Goal: Book appointment/travel/reservation

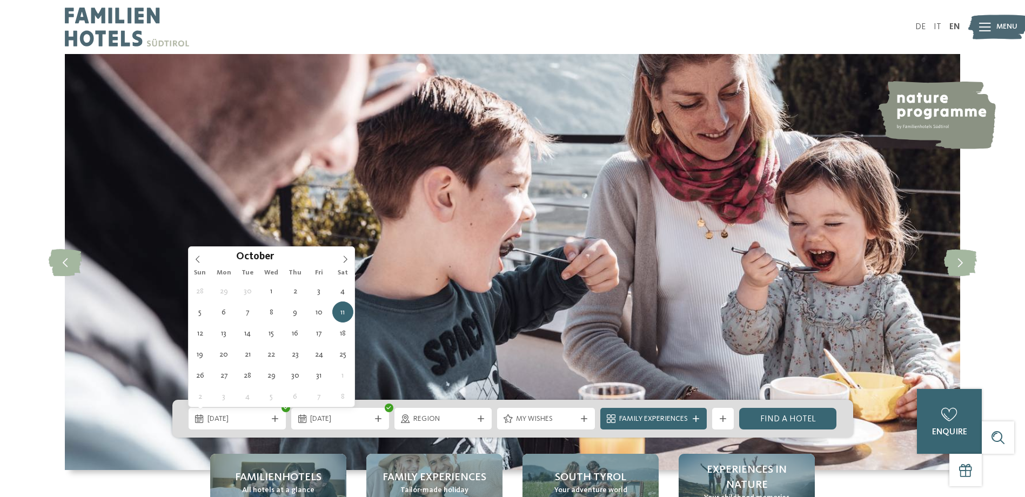
type div "[DATE]"
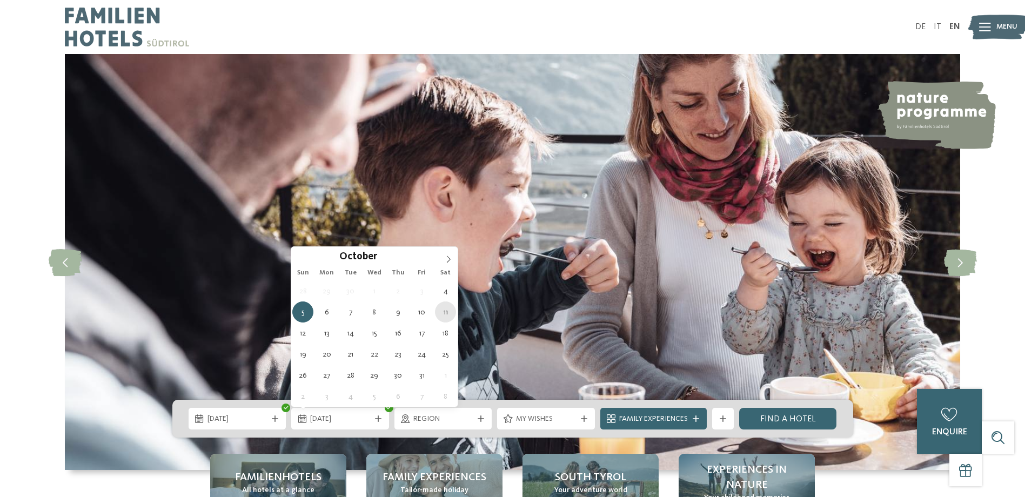
type div "[DATE]"
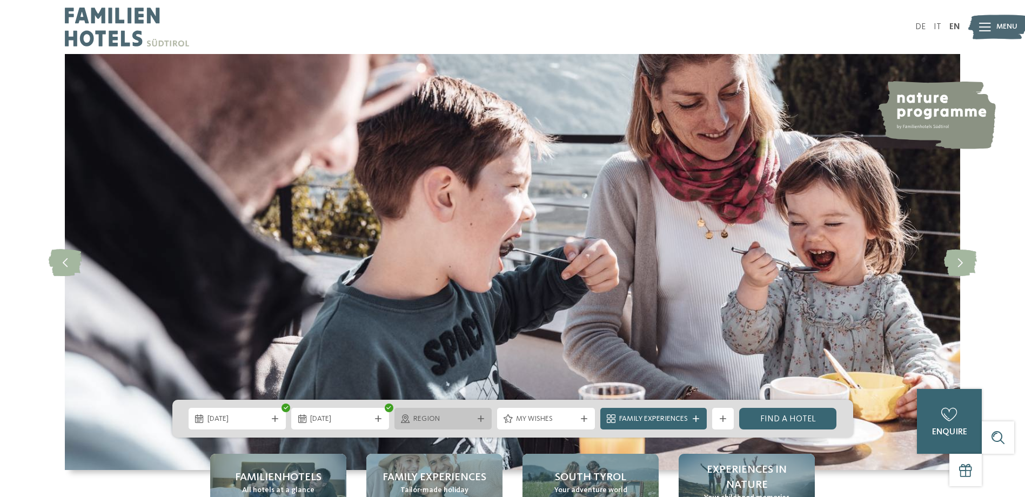
click at [446, 428] on div "Region" at bounding box center [443, 419] width 98 height 22
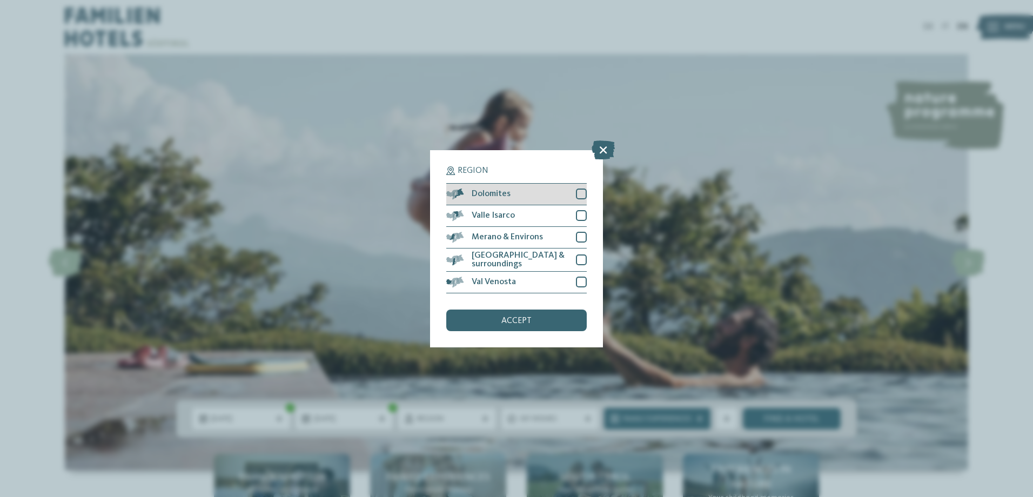
click at [585, 189] on div at bounding box center [581, 194] width 11 height 11
click at [509, 317] on span "accept" at bounding box center [516, 321] width 30 height 9
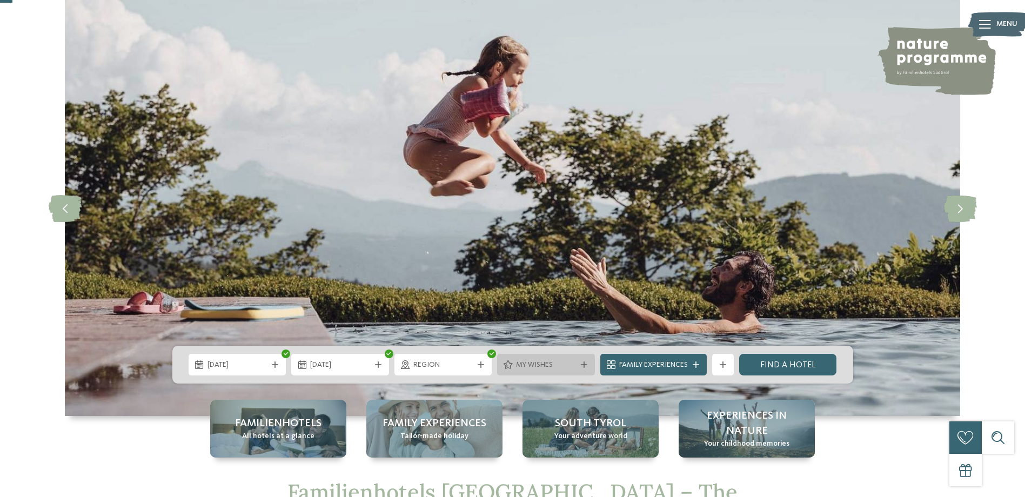
scroll to position [108, 0]
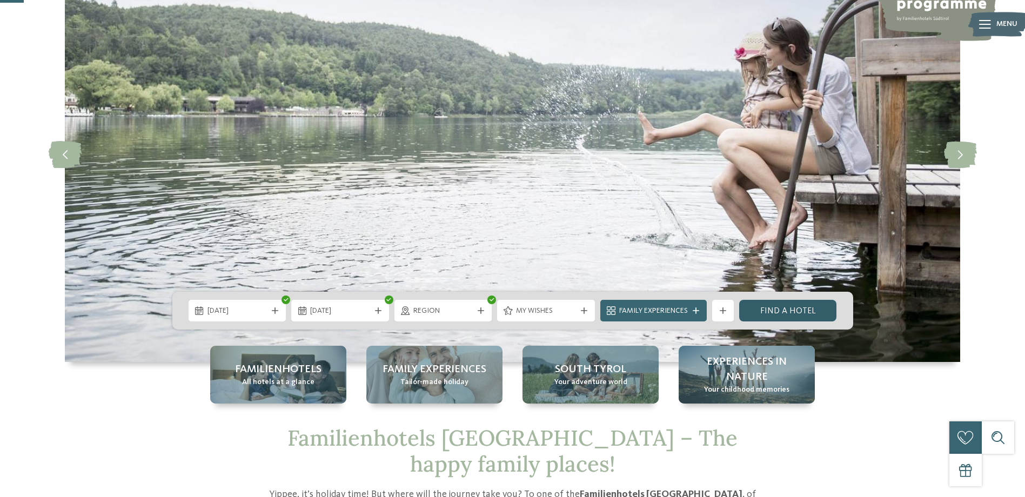
click at [774, 311] on link "Find a hotel" at bounding box center [788, 311] width 98 height 22
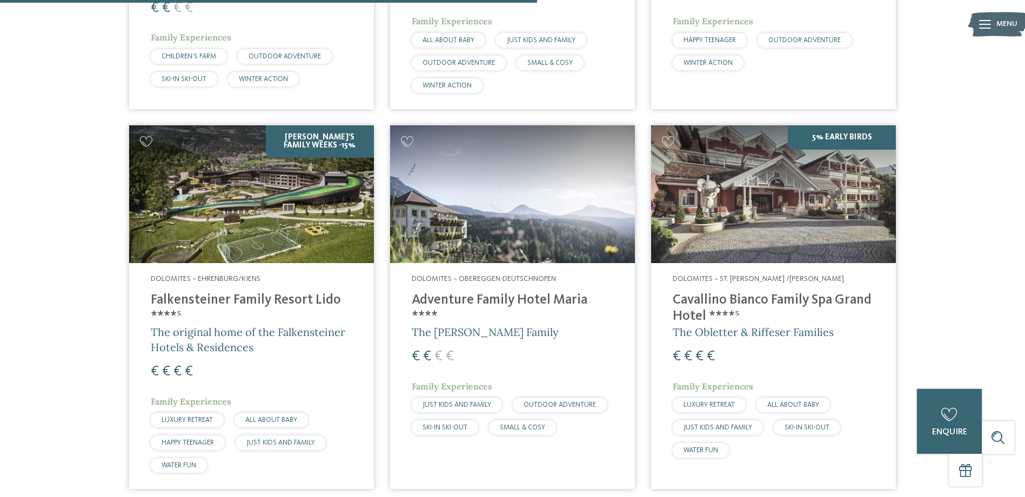
scroll to position [330, 0]
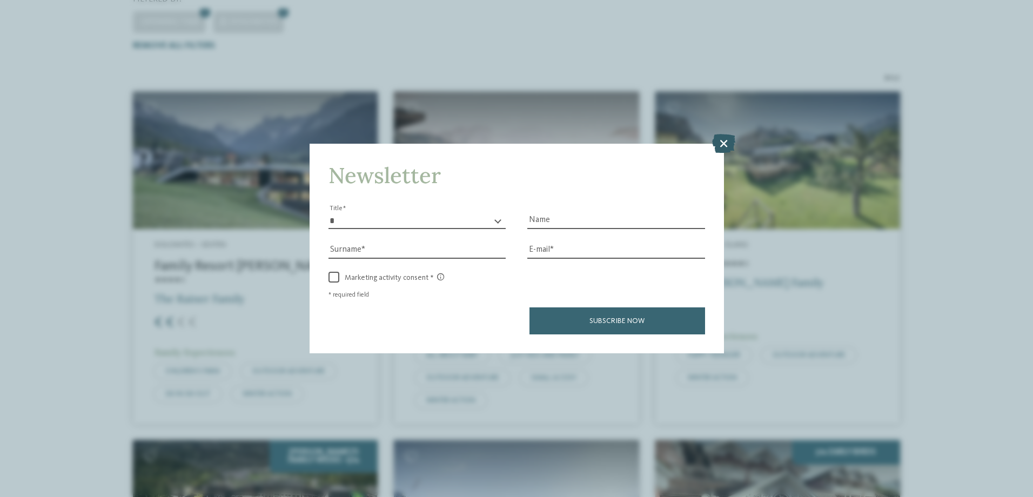
click at [724, 146] on icon at bounding box center [723, 142] width 23 height 19
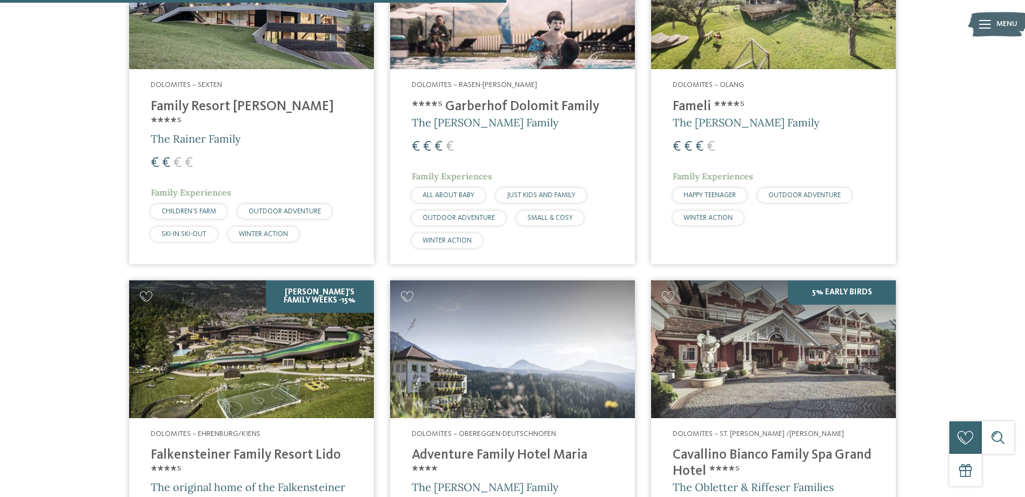
scroll to position [617, 0]
